Goal: Navigation & Orientation: Find specific page/section

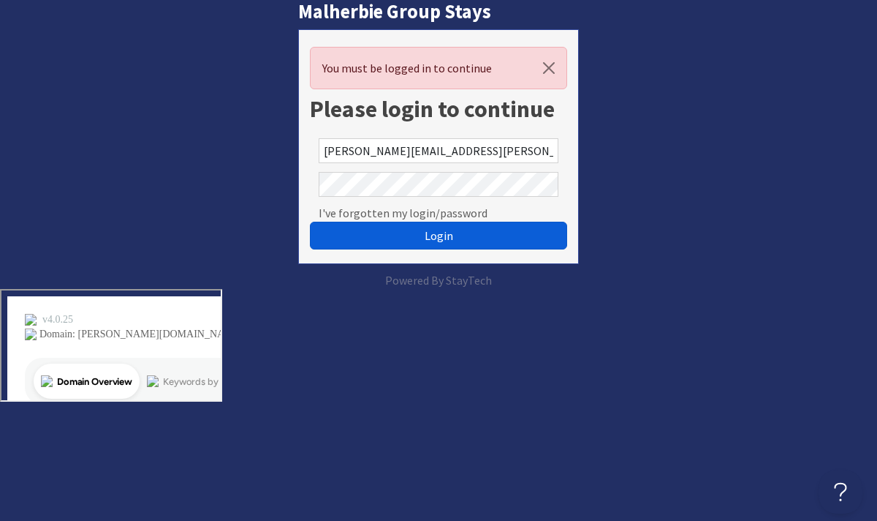
click at [534, 241] on button "Login" at bounding box center [438, 236] width 257 height 28
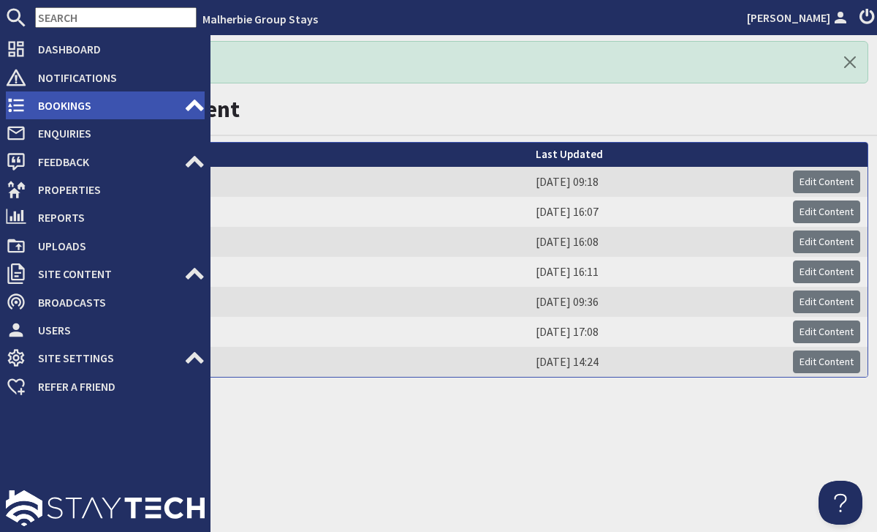
click at [15, 107] on icon at bounding box center [16, 105] width 20 height 20
